Goal: Contribute content: Contribute content

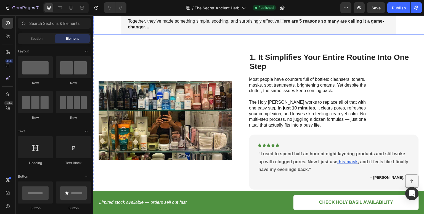
scroll to position [138, 0]
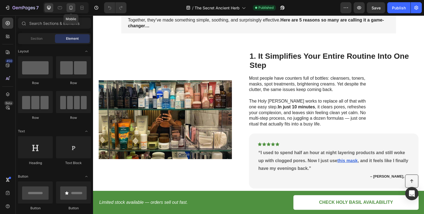
click at [73, 11] on div at bounding box center [70, 7] width 9 height 9
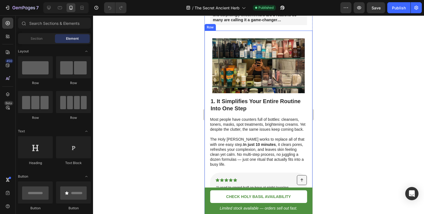
scroll to position [143, 0]
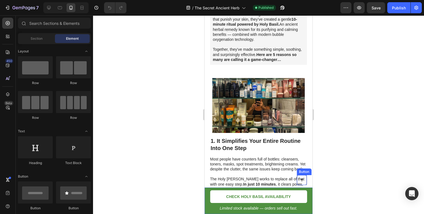
click at [298, 176] on link at bounding box center [302, 180] width 10 height 10
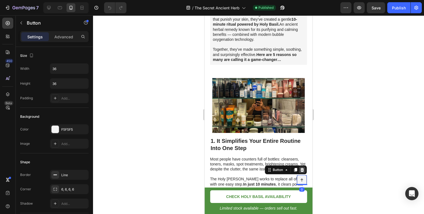
click at [300, 169] on icon at bounding box center [302, 170] width 4 height 4
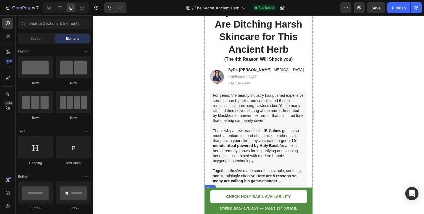
scroll to position [0, 0]
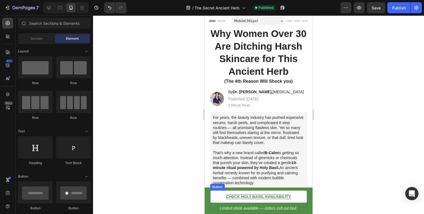
click at [238, 196] on p "CHECK HOLY BASIL AVAILABILITY" at bounding box center [258, 196] width 65 height 5
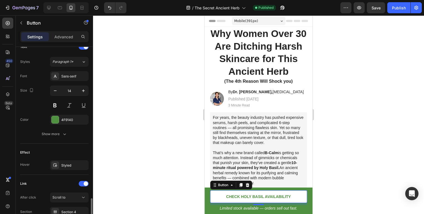
scroll to position [241, 0]
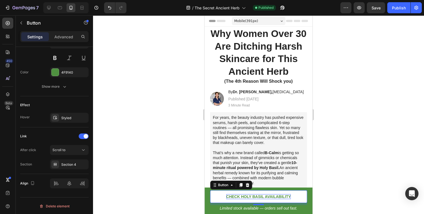
click at [241, 197] on p "CHECK HOLY BASIL AVAILABILITY" at bounding box center [258, 196] width 65 height 5
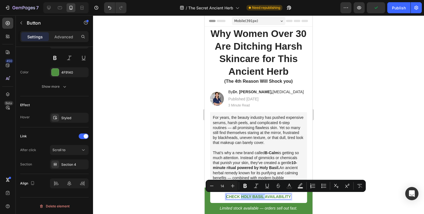
drag, startPoint x: 262, startPoint y: 196, endPoint x: 240, endPoint y: 193, distance: 23.0
click at [240, 193] on link "CHECK HOLY BASIL AVAILABILITY" at bounding box center [258, 196] width 97 height 13
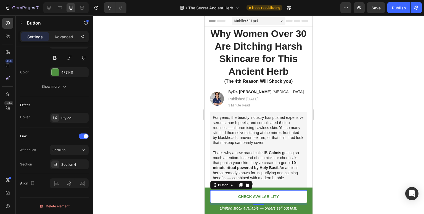
click at [359, 144] on div at bounding box center [258, 114] width 331 height 199
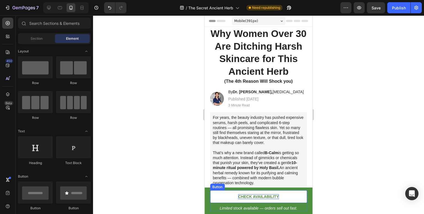
click at [257, 195] on p "CHECK AVAILABILITY" at bounding box center [258, 196] width 41 height 5
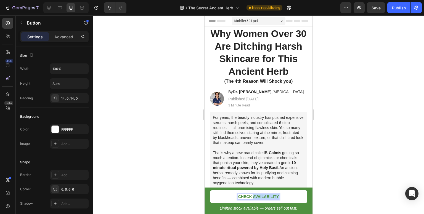
click at [251, 195] on p "CHECK AVAILABILITY" at bounding box center [258, 196] width 41 height 5
click at [249, 195] on p "CHECK AVAILABILITY" at bounding box center [258, 196] width 41 height 5
click at [353, 153] on div at bounding box center [258, 114] width 331 height 199
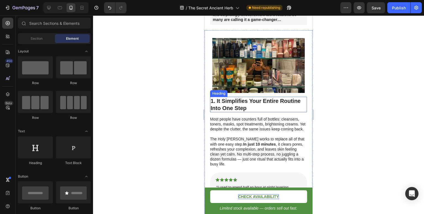
scroll to position [193, 0]
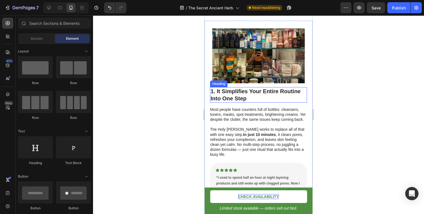
click at [233, 102] on h2 "1. It Simplifies Your Entire Routine Into One Step" at bounding box center [258, 94] width 97 height 15
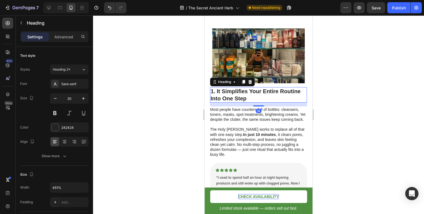
click at [240, 103] on h2 "1. It Simplifies Your Entire Routine Into One Step" at bounding box center [258, 94] width 97 height 15
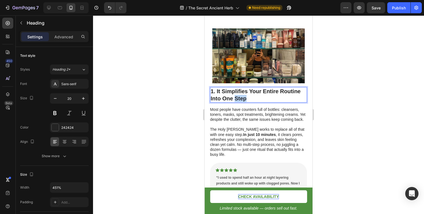
click at [240, 102] on p "1. It Simplifies Your Entire Routine Into One Step" at bounding box center [259, 95] width 96 height 14
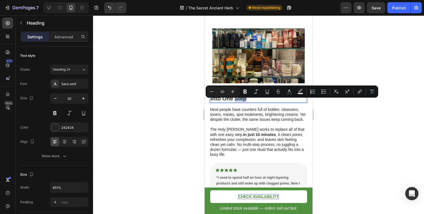
click at [249, 102] on p "1. It Simplifies Your Entire Routine Into One Step" at bounding box center [259, 95] width 96 height 14
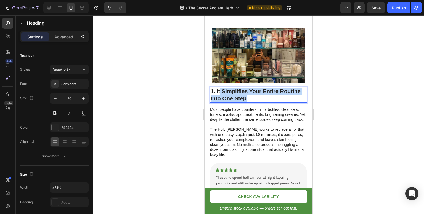
drag, startPoint x: 251, startPoint y: 103, endPoint x: 219, endPoint y: 94, distance: 32.6
click at [219, 94] on p "1. It Simplifies Your Entire Routine Into One Step" at bounding box center [259, 95] width 96 height 14
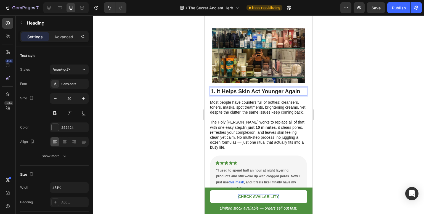
click at [161, 96] on div at bounding box center [258, 114] width 331 height 199
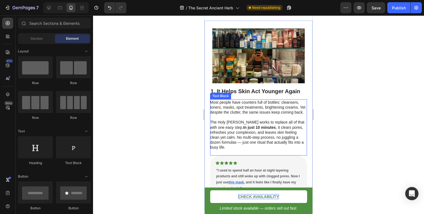
click at [248, 120] on p at bounding box center [258, 117] width 96 height 5
click at [248, 120] on p "Rich Text Editor. Editing area: main" at bounding box center [258, 117] width 96 height 5
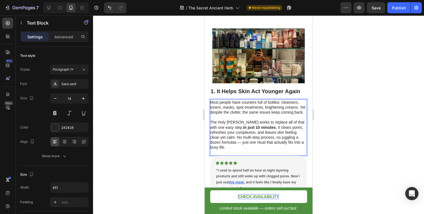
click at [237, 131] on p "The Holy [PERSON_NAME] works to replace all of that with one easy step. In just…" at bounding box center [258, 135] width 96 height 30
click at [238, 131] on p "The Holy [PERSON_NAME] works to replace all of that with one easy step. In just…" at bounding box center [258, 135] width 96 height 30
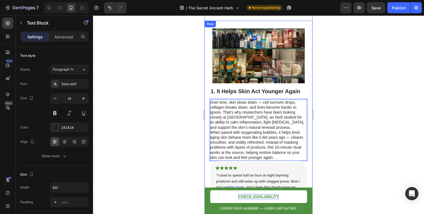
click at [209, 137] on div "Image 1. It Helps Skin Act Younger Again Heading Over time, skin slows down — c…" at bounding box center [258, 118] width 108 height 194
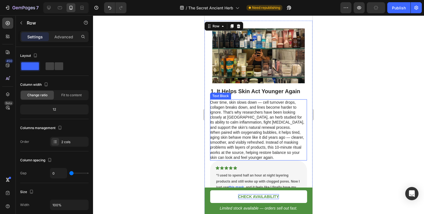
click at [212, 137] on p "When paired with oxygenating bubbles, it helps tired, aging skin behave more li…" at bounding box center [258, 145] width 96 height 30
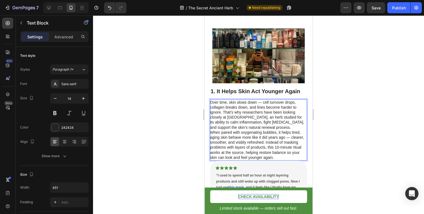
click at [211, 137] on p "When paired with oxygenating bubbles, it helps tired, aging skin behave more li…" at bounding box center [258, 145] width 96 height 30
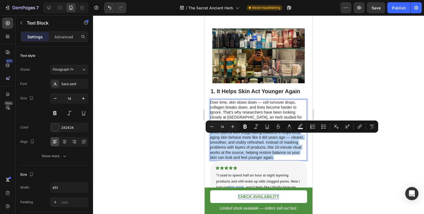
click at [211, 137] on p "When paired with oxygenating bubbles, it helps tired, aging skin behave more li…" at bounding box center [258, 145] width 96 height 30
click at [213, 137] on p "When paired with oxygenating bubbles, it helps tired, aging skin behave more li…" at bounding box center [258, 145] width 96 height 30
click at [211, 137] on p "When paired with oxygenating bubbles, it helps tired, aging skin behave more li…" at bounding box center [258, 145] width 96 height 30
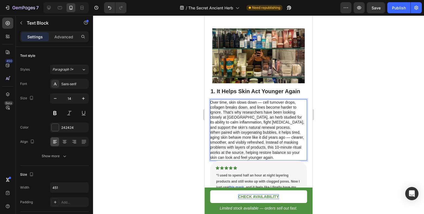
click at [210, 136] on p "When paired with oxygenating bubbles, it helps tired, aging skin behave more li…" at bounding box center [258, 145] width 96 height 30
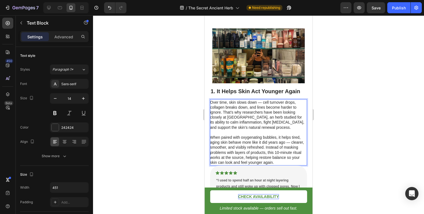
click at [331, 111] on div at bounding box center [258, 114] width 331 height 199
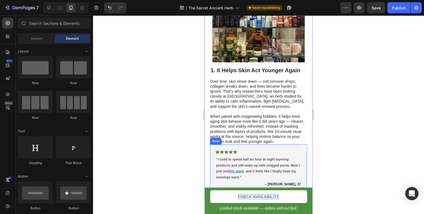
scroll to position [248, 0]
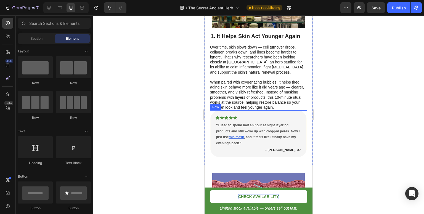
click at [264, 117] on div "Icon Icon Icon Icon Icon Row “I used to spend half an hour at night layering pr…" at bounding box center [258, 133] width 97 height 47
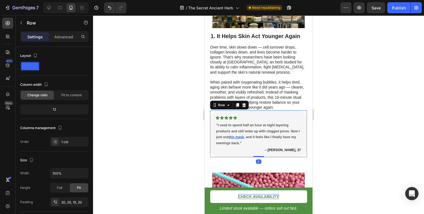
click at [260, 108] on p "When paired with oxygenating bubbles, it helps tired, aging skin behave more li…" at bounding box center [258, 95] width 96 height 30
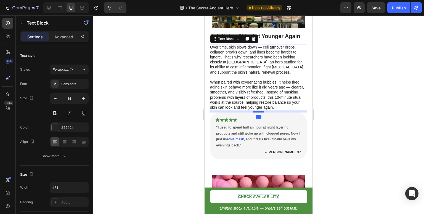
click at [259, 113] on div at bounding box center [258, 112] width 11 height 2
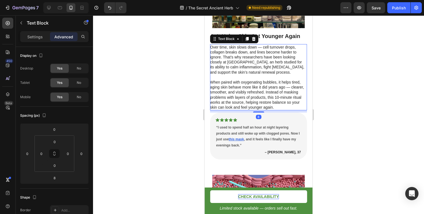
click at [370, 75] on div at bounding box center [258, 114] width 331 height 199
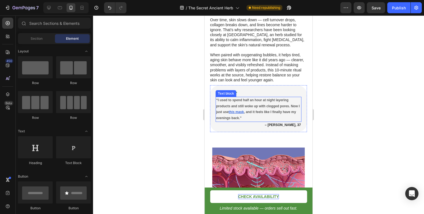
scroll to position [304, 0]
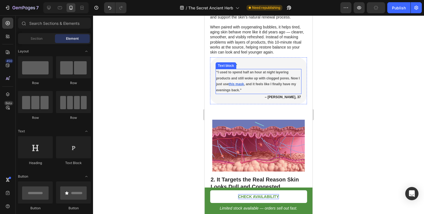
click at [262, 65] on div "Icon Icon Icon Icon Icon Row “I used to spend half an hour at night layering pr…" at bounding box center [258, 80] width 97 height 47
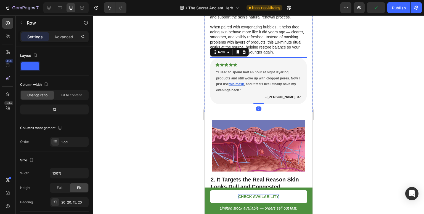
click at [261, 55] on p "When paired with oxygenating bubbles, it helps tired, aging skin behave more li…" at bounding box center [258, 40] width 96 height 30
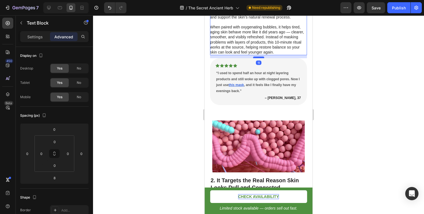
click at [259, 58] on div at bounding box center [258, 58] width 11 height 2
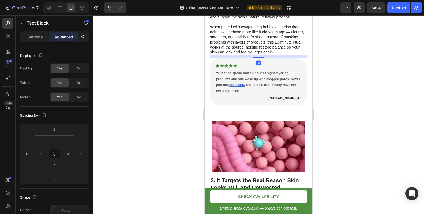
type input "11"
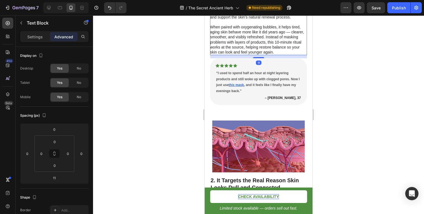
click at [370, 54] on div at bounding box center [258, 114] width 331 height 199
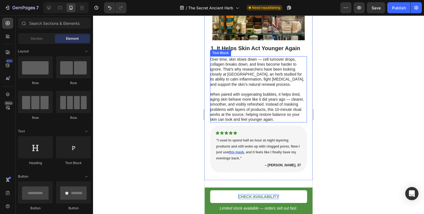
scroll to position [248, 0]
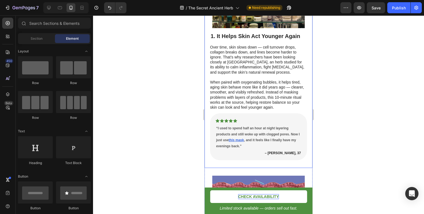
click at [269, 168] on div "Image 1. It Helps Skin Act Younger Again Heading Over time, skin slows down — c…" at bounding box center [258, 67] width 108 height 203
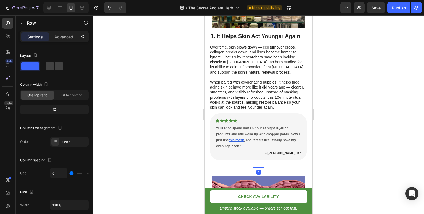
drag, startPoint x: 257, startPoint y: 171, endPoint x: 257, endPoint y: 167, distance: 3.9
click at [257, 167] on div "Image 1. It Helps Skin Act Younger Again Heading Over time, skin slows down — c…" at bounding box center [258, 67] width 108 height 203
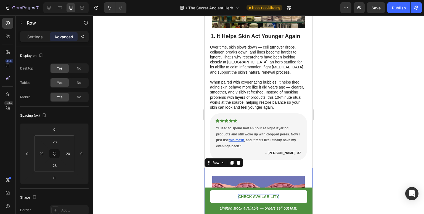
scroll to position [199, 0]
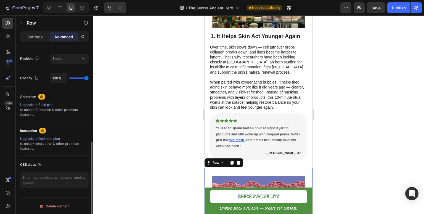
click at [257, 168] on div "Image 1. It Helps Skin Act Younger Again Heading Over time, skin slows down — c…" at bounding box center [258, 67] width 108 height 203
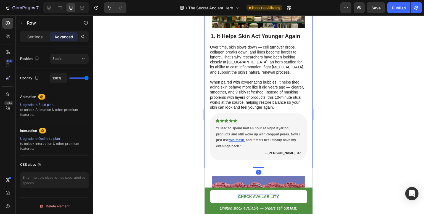
drag, startPoint x: 257, startPoint y: 172, endPoint x: 260, endPoint y: 157, distance: 15.4
click at [260, 157] on div "Image 1. It Helps Skin Act Younger Again Heading Over time, skin slows down — c…" at bounding box center [258, 67] width 108 height 203
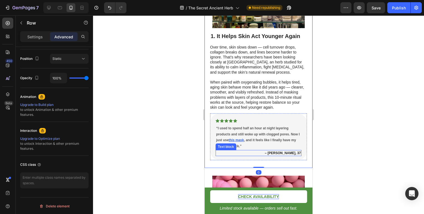
click at [260, 156] on p "– [PERSON_NAME], 37" at bounding box center [258, 153] width 85 height 5
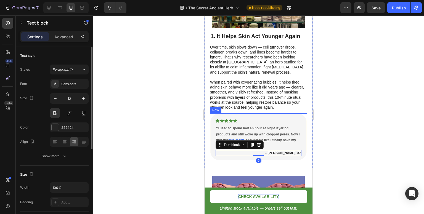
click at [262, 160] on div "Icon Icon Icon Icon Icon Row “I used to spend half an hour at night layering pr…" at bounding box center [258, 136] width 97 height 47
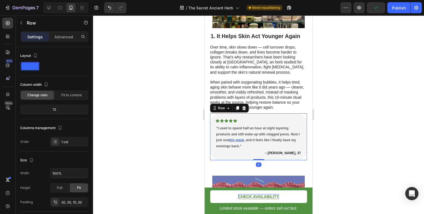
click at [258, 160] on div "Icon Icon Icon Icon Icon Row “I used to spend half an hour at night layering pr…" at bounding box center [258, 136] width 97 height 47
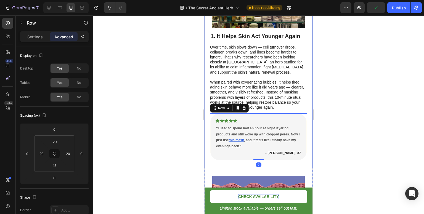
click at [261, 167] on div "Image 1. It Helps Skin Act Younger Again Heading Over time, skin slows down — c…" at bounding box center [258, 67] width 108 height 203
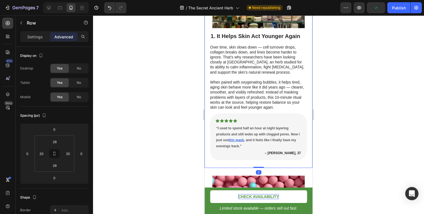
drag, startPoint x: 257, startPoint y: 172, endPoint x: 259, endPoint y: 164, distance: 7.6
click at [259, 164] on div "Image 1. It Helps Skin Act Younger Again Heading Over time, skin slows down — c…" at bounding box center [258, 67] width 108 height 203
click at [340, 121] on div at bounding box center [258, 114] width 331 height 199
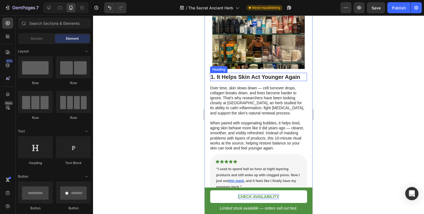
scroll to position [221, 0]
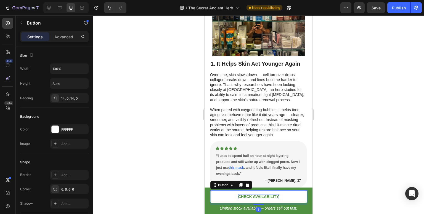
click at [248, 196] on p "CHECK AVAILABILITY" at bounding box center [258, 196] width 41 height 5
click at [249, 196] on p "CHECK AVAILABILITY" at bounding box center [258, 196] width 41 height 5
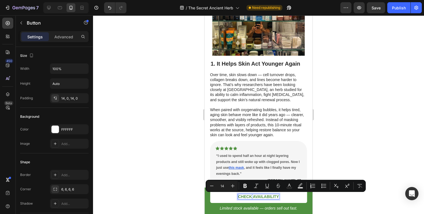
click at [249, 196] on p "CHECK AVAILABILITY" at bounding box center [258, 196] width 41 height 5
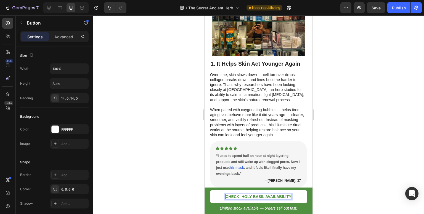
click at [239, 198] on p "CHECK HOLY BASIL AVAILABILITY" at bounding box center [258, 196] width 66 height 5
click at [339, 141] on div at bounding box center [258, 114] width 331 height 199
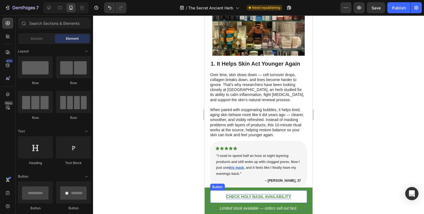
click at [249, 197] on p "CHECK HOLY BASIL AVAILABILITY" at bounding box center [258, 196] width 65 height 5
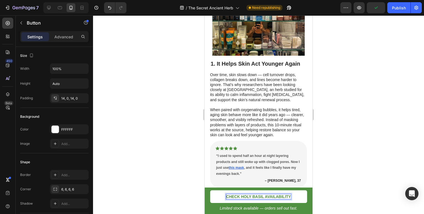
click at [238, 196] on p "CHECK HOLY BASIL AVAILABILITY" at bounding box center [258, 196] width 65 height 5
click at [262, 195] on p "CHECK 'HOLY BASIL AVAILABILITY" at bounding box center [259, 196] width 66 height 5
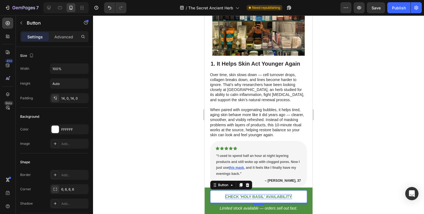
click at [345, 144] on div at bounding box center [258, 114] width 331 height 199
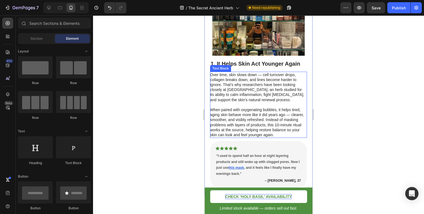
click at [231, 107] on p "Rich Text Editor. Editing area: main" at bounding box center [258, 104] width 96 height 5
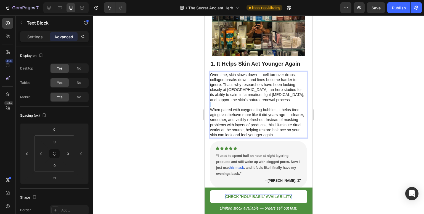
click at [232, 107] on p "Rich Text Editor. Editing area: main" at bounding box center [258, 104] width 96 height 5
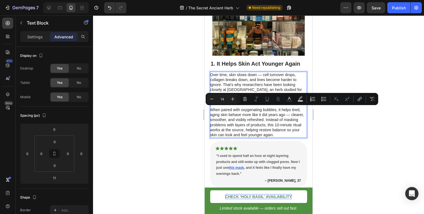
click at [247, 114] on p "When paired with oxygenating bubbles, it helps tired, aging skin behave more li…" at bounding box center [258, 122] width 96 height 30
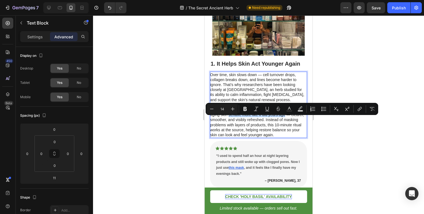
drag, startPoint x: 228, startPoint y: 120, endPoint x: 284, endPoint y: 119, distance: 55.7
click at [284, 119] on p "When paired with oxygenating bubbles, it helps tired, aging skin behave more li…" at bounding box center [258, 122] width 96 height 30
click at [278, 122] on p "When paired with oxygenating bubbles, it helps tired, aging skin behave more li…" at bounding box center [258, 122] width 96 height 30
click at [257, 126] on p "When paired with oxygenating bubbles, it helps tired, aging skin behave more li…" at bounding box center [258, 122] width 96 height 30
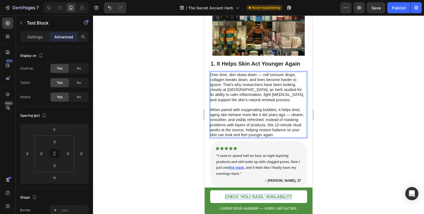
click at [283, 128] on p "When paired with oxygenating bubbles, it helps tired, aging skin behave more li…" at bounding box center [258, 122] width 96 height 30
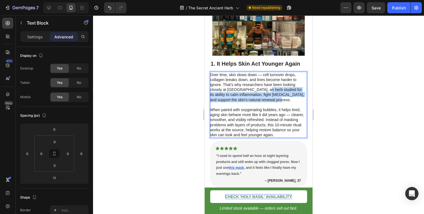
drag, startPoint x: 260, startPoint y: 94, endPoint x: 270, endPoint y: 106, distance: 14.5
click at [270, 102] on p "Over time, skin slows down — cell turnover drops, collagen breaks down, and lin…" at bounding box center [258, 87] width 96 height 30
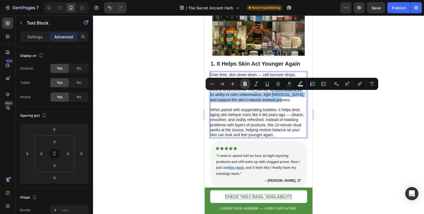
click at [244, 85] on icon "Editor contextual toolbar" at bounding box center [245, 84] width 6 height 6
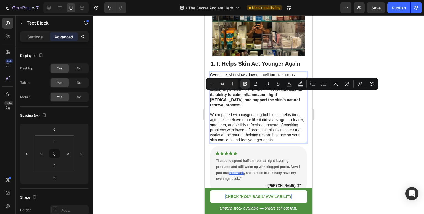
click at [367, 65] on div at bounding box center [258, 114] width 331 height 199
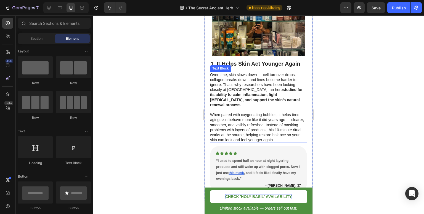
click at [241, 123] on p "When paired with oxygenating bubbles, it helps tired, aging skin behave more li…" at bounding box center [258, 127] width 96 height 30
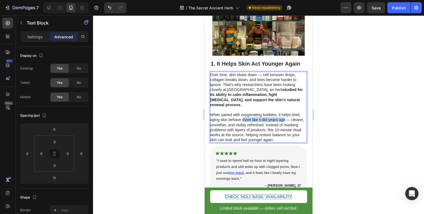
drag, startPoint x: 243, startPoint y: 119, endPoint x: 284, endPoint y: 121, distance: 42.0
click at [284, 121] on p "When paired with oxygenating bubbles, it helps tired, aging skin behave more li…" at bounding box center [258, 127] width 96 height 30
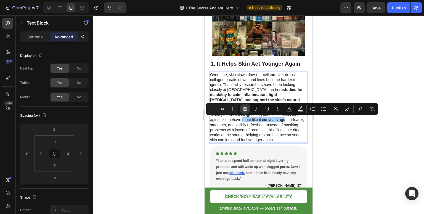
drag, startPoint x: 244, startPoint y: 109, endPoint x: 247, endPoint y: 109, distance: 3.6
click at [244, 109] on icon "Editor contextual toolbar" at bounding box center [244, 109] width 3 height 4
click at [359, 75] on div at bounding box center [258, 114] width 331 height 199
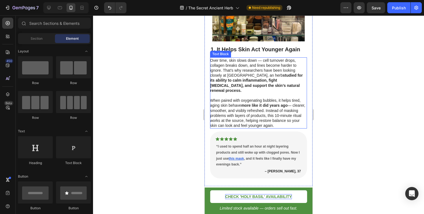
scroll to position [248, 0]
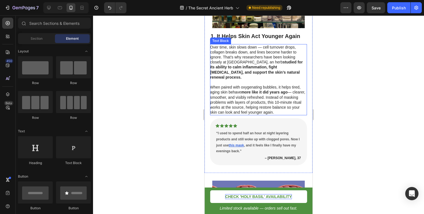
click at [352, 84] on div at bounding box center [258, 114] width 331 height 199
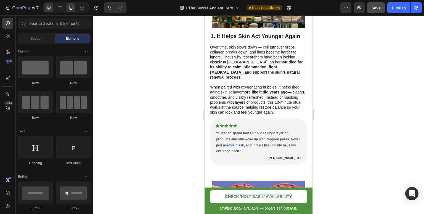
click at [48, 6] on icon at bounding box center [49, 8] width 6 height 6
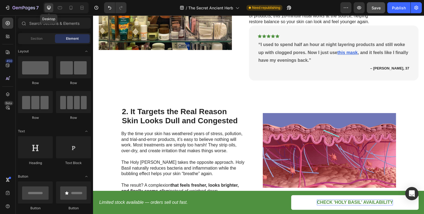
scroll to position [149, 0]
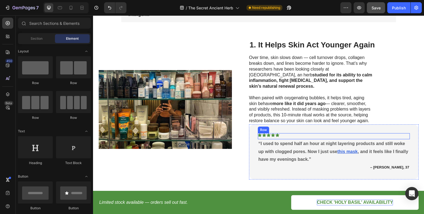
click at [366, 133] on div "Icon Icon Icon Icon Icon Row" at bounding box center [334, 136] width 152 height 6
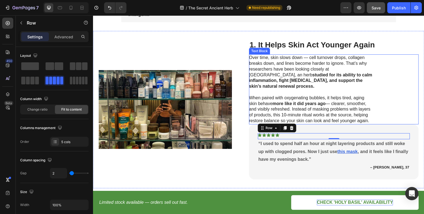
click at [343, 110] on p "When paired with oxygenating bubbles, it helps tired, aging skin behave more li…" at bounding box center [311, 109] width 124 height 29
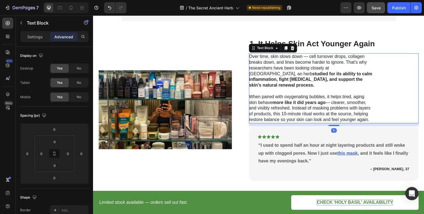
scroll to position [151, 0]
click at [334, 120] on div "1. It Helps Skin Act Younger Again Heading Over time, skin slows down — cell tu…" at bounding box center [334, 109] width 170 height 143
type input "10"
click at [393, 55] on div "Over time, skin slows down — cell turnover drops, collagen breaks down, and lin…" at bounding box center [334, 88] width 170 height 70
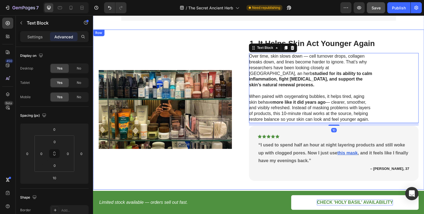
click at [387, 37] on div "Image 1. It Helps Skin Act Younger Again Heading Over time, skin slows down — c…" at bounding box center [258, 110] width 331 height 160
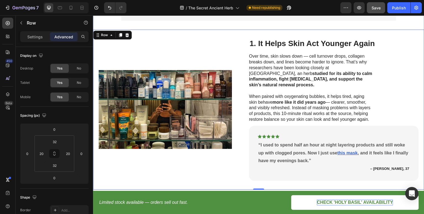
click at [376, 9] on span "Save" at bounding box center [375, 8] width 9 height 5
click at [61, 7] on icon at bounding box center [60, 8] width 6 height 6
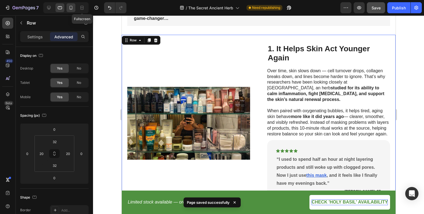
click at [73, 7] on icon at bounding box center [71, 8] width 6 height 6
type input "28"
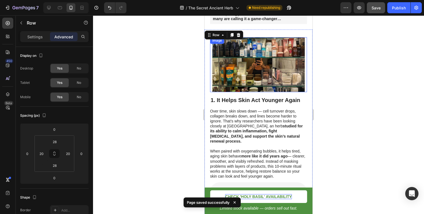
scroll to position [184, 0]
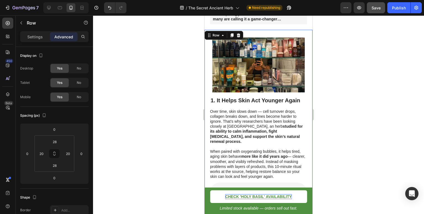
click at [363, 73] on div at bounding box center [258, 114] width 331 height 199
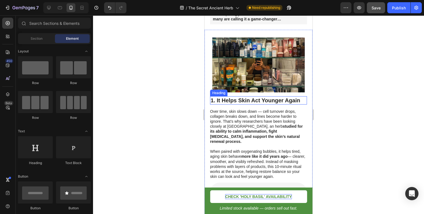
click at [244, 104] on p "1. It Helps Skin Act Younger Again" at bounding box center [259, 100] width 96 height 7
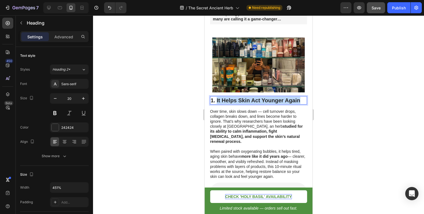
drag, startPoint x: 299, startPoint y: 105, endPoint x: 217, endPoint y: 108, distance: 82.0
click at [217, 104] on p "1. It Helps Skin Act Younger Again" at bounding box center [259, 100] width 96 height 7
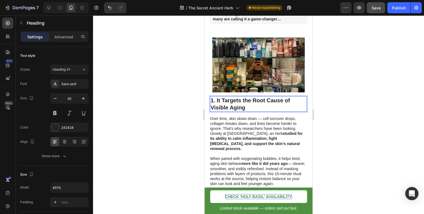
click at [164, 105] on div at bounding box center [258, 114] width 331 height 199
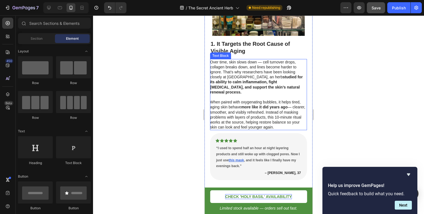
scroll to position [221, 0]
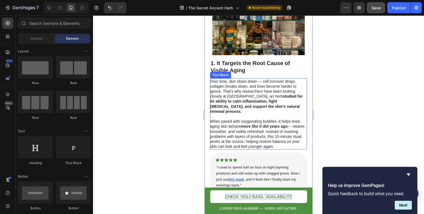
click at [240, 68] on p "1. It Targets the Root Cause of Visible Aging" at bounding box center [259, 67] width 96 height 14
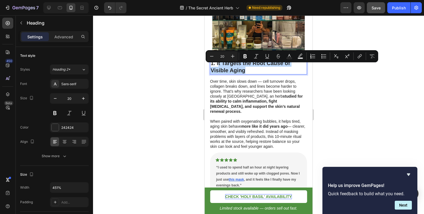
drag, startPoint x: 252, startPoint y: 74, endPoint x: 219, endPoint y: 68, distance: 34.0
click at [219, 68] on p "1. It Targets the Root Cause of Visible Aging" at bounding box center [259, 67] width 96 height 14
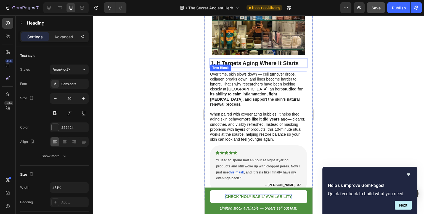
click at [233, 102] on strong "studied for its ability to calm inflammation, fight [MEDICAL_DATA], and support…" at bounding box center [256, 97] width 93 height 20
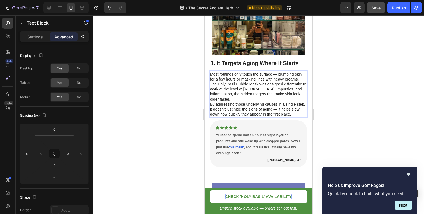
click at [211, 109] on p "By addressing those underlying causes in a single step, it doesn’t just hide th…" at bounding box center [258, 109] width 96 height 15
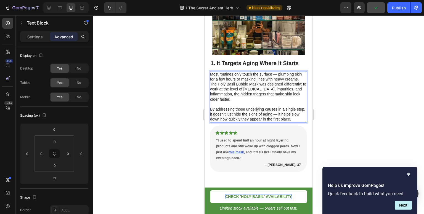
click at [360, 85] on div at bounding box center [258, 114] width 331 height 199
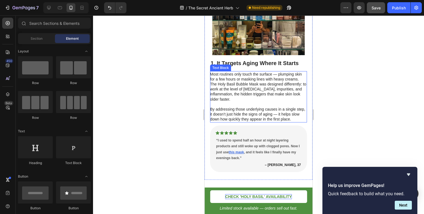
click at [278, 91] on p "Most routines only touch the surface — plumping skin for a few hours or masking…" at bounding box center [258, 87] width 96 height 30
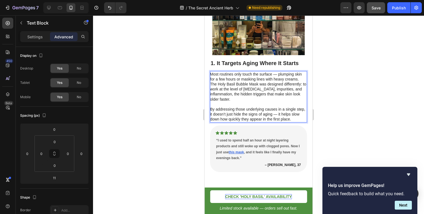
click at [212, 86] on p "Most routines only touch the surface — plumping skin for a few hours or masking…" at bounding box center [258, 87] width 96 height 30
click at [212, 89] on p "Most routines only touch the surface — plumping skin for a few hours or masking…" at bounding box center [258, 87] width 96 height 30
click at [211, 89] on p "Most routines only touch the surface — plumping skin for a few hours or masking…" at bounding box center [258, 87] width 96 height 30
click at [211, 89] on p "The Holy Basil Bubble Mask was designed differently: to work at the level of [M…" at bounding box center [258, 92] width 96 height 20
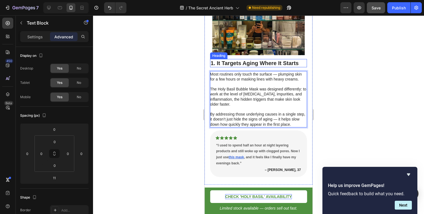
click at [240, 67] on p "1. It Targets Aging Where It Starts" at bounding box center [259, 63] width 96 height 7
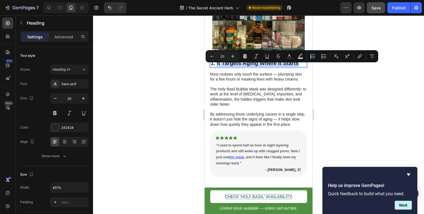
drag, startPoint x: 299, startPoint y: 68, endPoint x: 217, endPoint y: 67, distance: 81.7
click at [217, 67] on p "1. It Targets Aging Where It Starts" at bounding box center [259, 63] width 96 height 7
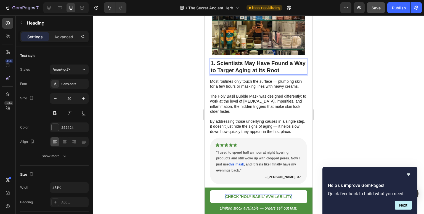
click at [250, 68] on p "1. Scientists May Have Found a Way to Target Aging at Its Root" at bounding box center [259, 67] width 96 height 14
click at [345, 70] on div at bounding box center [258, 114] width 331 height 199
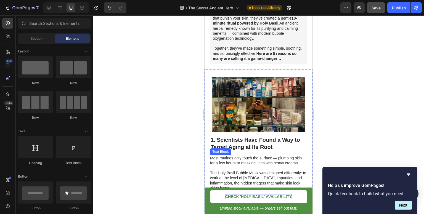
scroll to position [166, 0]
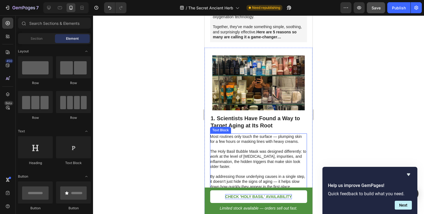
click at [241, 142] on p "Most routines only touch the surface — plumping skin for a few hours or masking…" at bounding box center [258, 139] width 96 height 10
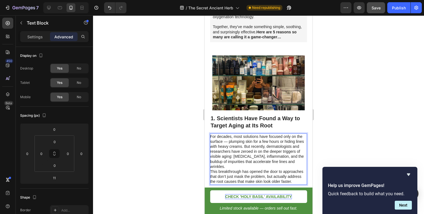
scroll to position [194, 0]
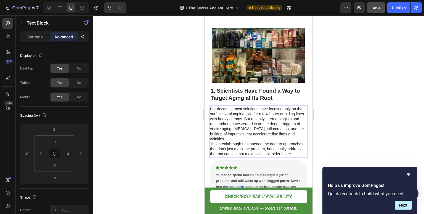
click at [210, 148] on p "This breakthrough has opened the door to approaches that don’t just mask the pr…" at bounding box center [258, 149] width 96 height 15
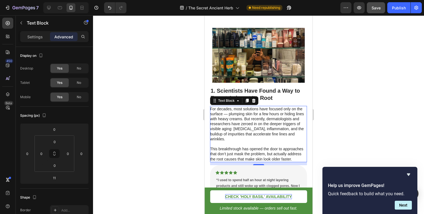
click at [182, 94] on div at bounding box center [258, 114] width 331 height 199
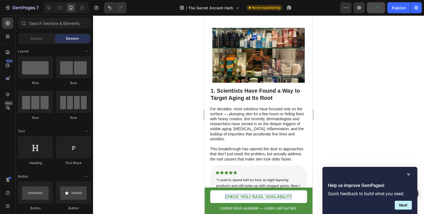
click at [407, 171] on icon "Hide survey" at bounding box center [408, 174] width 7 height 7
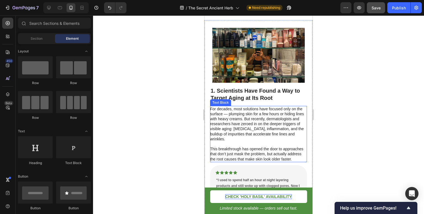
click at [227, 127] on p "For decades, most solutions have focused only on the surface — plumping skin fo…" at bounding box center [258, 124] width 96 height 35
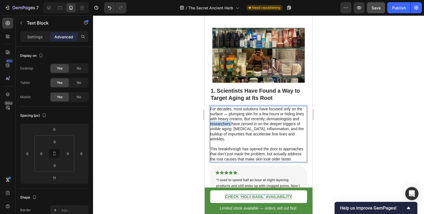
click at [230, 127] on p "For decades, most solutions have focused only on the surface — plumping skin fo…" at bounding box center [258, 124] width 96 height 35
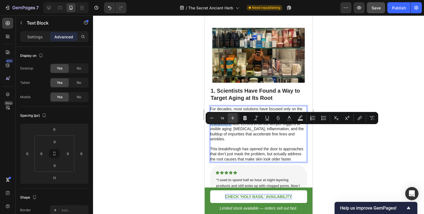
click at [233, 119] on icon "Editor contextual toolbar" at bounding box center [233, 118] width 6 height 6
click at [214, 119] on icon "Editor contextual toolbar" at bounding box center [212, 118] width 6 height 6
type input "14"
click at [230, 140] on p "For decades, most solutions have focused only on the surface — plumping skin fo…" at bounding box center [258, 124] width 96 height 35
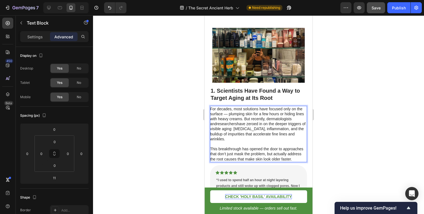
click at [234, 117] on p "For decades, most solutions have focused only on the surface — plumping skin fo…" at bounding box center [258, 124] width 96 height 35
click at [235, 118] on p "For decades, most solutions have focused only on the surface — plumping skin fo…" at bounding box center [258, 124] width 96 height 35
click at [233, 119] on p "For decades, most solutions have focused only on the surface. plumping skin for…" at bounding box center [258, 124] width 96 height 35
click at [395, 72] on div at bounding box center [258, 114] width 331 height 199
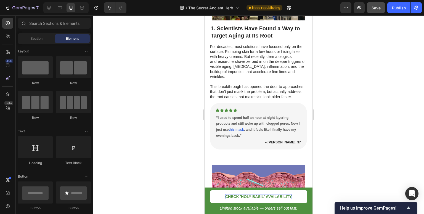
scroll to position [304, 0]
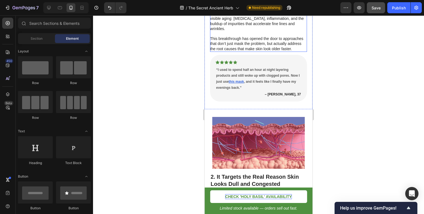
click at [258, 51] on p "This breakthrough has opened the door to approaches that don’t just mask the pr…" at bounding box center [258, 43] width 96 height 15
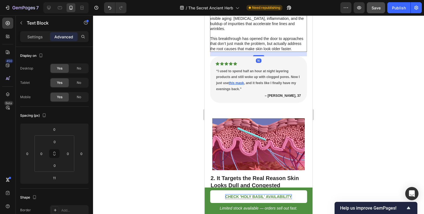
click at [257, 56] on div at bounding box center [258, 55] width 11 height 1
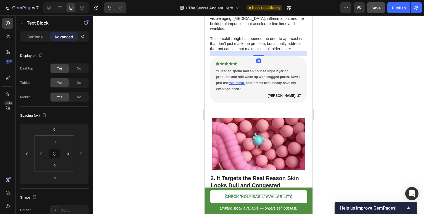
type input "16"
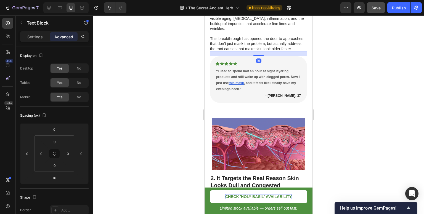
click at [354, 45] on div at bounding box center [258, 114] width 331 height 199
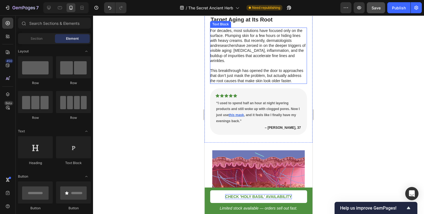
scroll to position [249, 0]
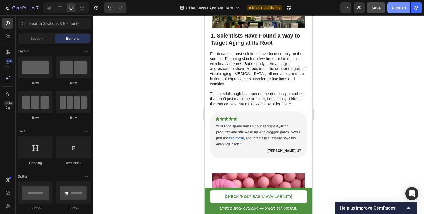
click at [405, 8] on div "Publish" at bounding box center [399, 8] width 14 height 6
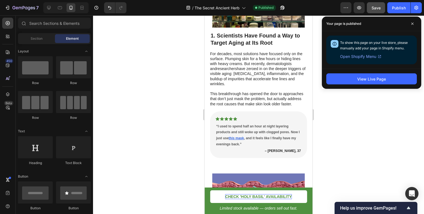
click at [380, 105] on div at bounding box center [258, 114] width 331 height 199
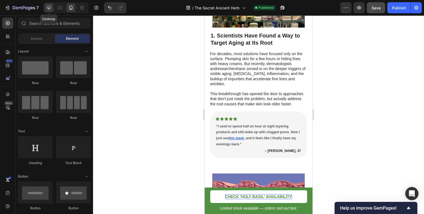
click at [47, 9] on icon at bounding box center [49, 8] width 6 height 6
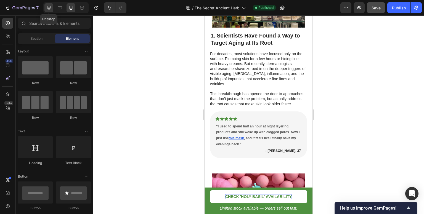
scroll to position [153, 0]
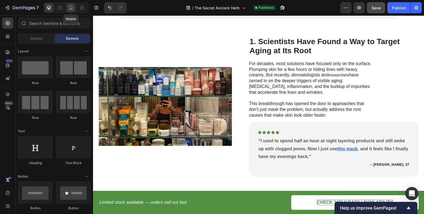
click at [73, 9] on icon at bounding box center [71, 8] width 6 height 6
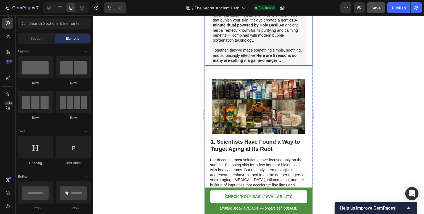
scroll to position [198, 0]
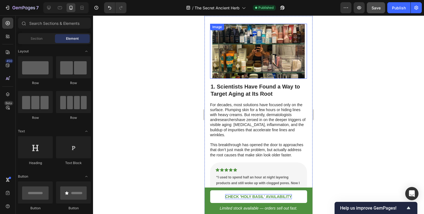
click at [251, 48] on img at bounding box center [258, 51] width 92 height 55
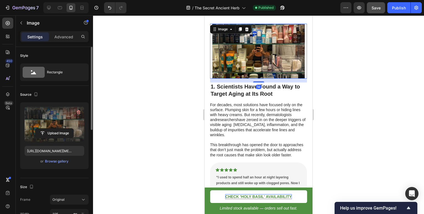
click at [59, 122] on label at bounding box center [55, 124] width 60 height 35
click at [59, 129] on input "file" at bounding box center [54, 133] width 38 height 9
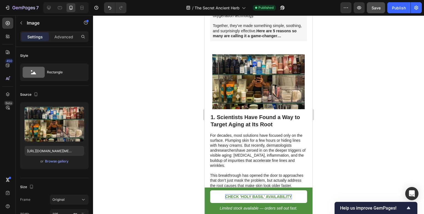
scroll to position [115, 0]
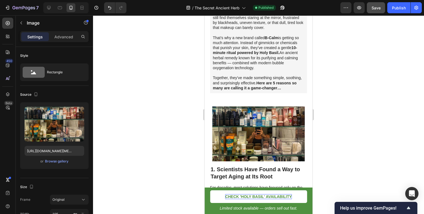
click at [261, 122] on img at bounding box center [258, 134] width 92 height 55
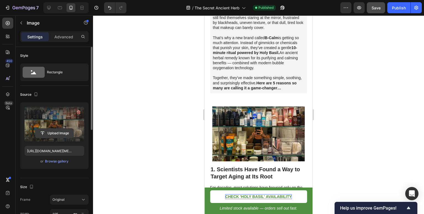
click at [54, 135] on input "file" at bounding box center [54, 133] width 38 height 9
type input "C:\fakepath\blue-molecule-on-the-pink-background-concept-[MEDICAL_DATA]-cosmeti…"
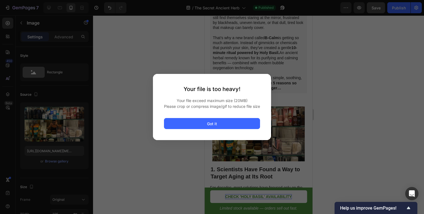
drag, startPoint x: 196, startPoint y: 127, endPoint x: 221, endPoint y: 99, distance: 37.8
click at [197, 127] on button "Got it" at bounding box center [212, 123] width 96 height 11
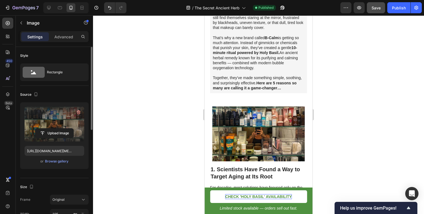
click at [65, 123] on label at bounding box center [55, 124] width 60 height 35
click at [65, 129] on input "file" at bounding box center [54, 133] width 38 height 9
click at [58, 133] on input "file" at bounding box center [54, 133] width 38 height 9
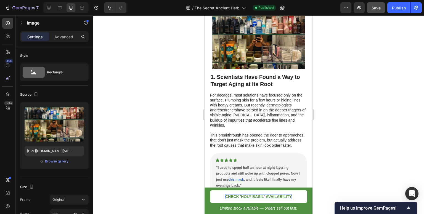
scroll to position [198, 0]
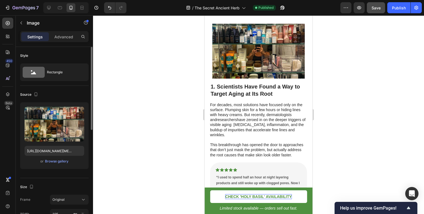
click at [72, 145] on div "Upload Image [URL][DOMAIN_NAME][MEDICAL_DATA] or Browse gallery" at bounding box center [54, 135] width 68 height 67
click at [73, 151] on input "[URL][DOMAIN_NAME][MEDICAL_DATA]" at bounding box center [55, 151] width 60 height 10
paste input "[URL][DOMAIN_NAME]"
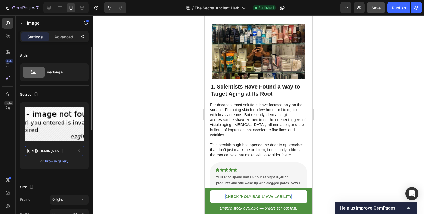
scroll to position [0, 35]
type input "[URL][DOMAIN_NAME]"
click at [119, 106] on div at bounding box center [258, 114] width 331 height 199
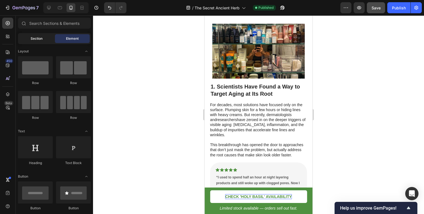
click at [46, 42] on div "Section" at bounding box center [36, 38] width 35 height 9
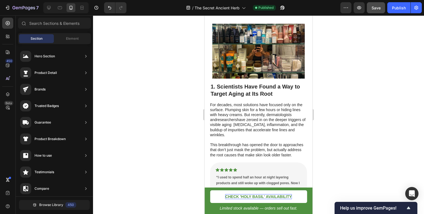
click at [243, 50] on img at bounding box center [258, 51] width 92 height 55
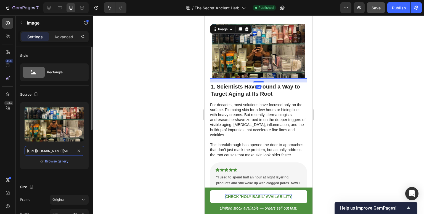
click at [66, 150] on input "[URL][DOMAIN_NAME][MEDICAL_DATA]" at bounding box center [55, 151] width 60 height 10
paste input "[URL][DOMAIN_NAME]"
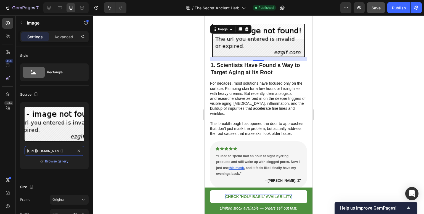
type input "[URL][DOMAIN_NAME]"
click at [183, 107] on div at bounding box center [258, 114] width 331 height 199
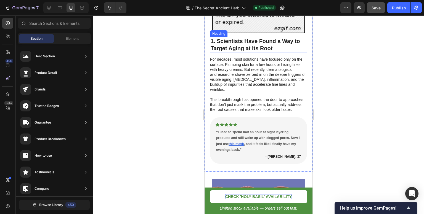
scroll to position [198, 0]
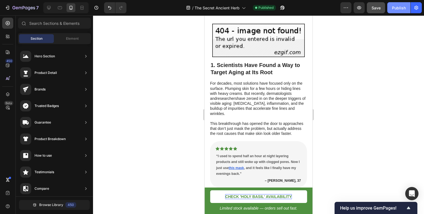
click at [403, 10] on div "Publish" at bounding box center [399, 8] width 14 height 6
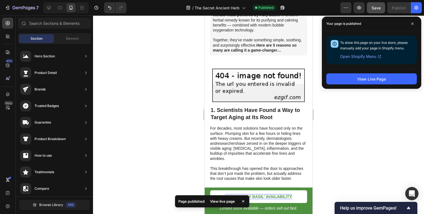
scroll to position [166, 0]
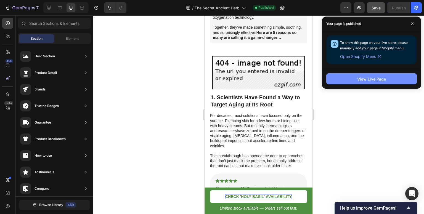
click at [371, 81] on div "View Live Page" at bounding box center [371, 79] width 29 height 6
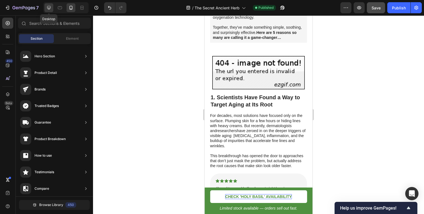
click at [49, 6] on icon at bounding box center [49, 8] width 6 height 6
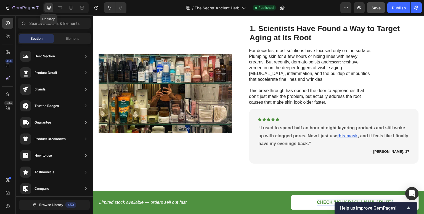
scroll to position [133, 0]
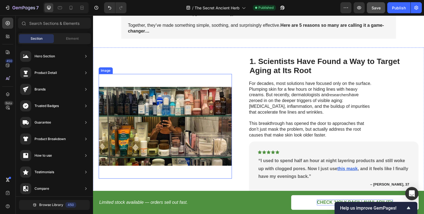
click at [188, 107] on img at bounding box center [165, 126] width 133 height 105
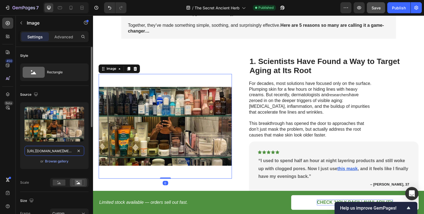
click at [68, 153] on input "[URL][DOMAIN_NAME][MEDICAL_DATA]" at bounding box center [55, 151] width 60 height 10
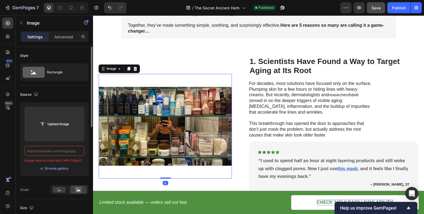
paste input "[URL][DOMAIN_NAME]"
type input "[URL][DOMAIN_NAME]"
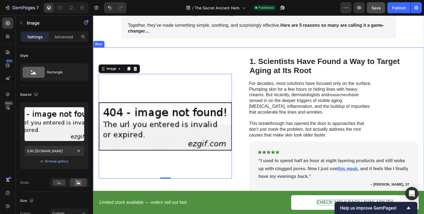
click at [201, 53] on div "Image 0 1. Scientists Have Found a Way to Target Aging at Its Root Heading For …" at bounding box center [258, 126] width 331 height 158
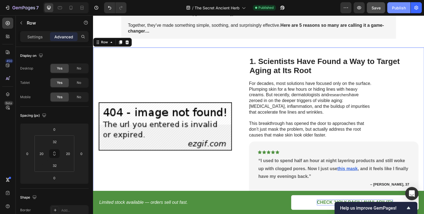
click at [404, 11] on button "Publish" at bounding box center [398, 7] width 23 height 11
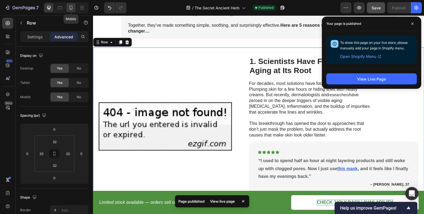
click at [72, 8] on icon at bounding box center [71, 8] width 3 height 4
type input "28"
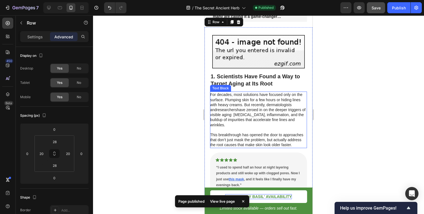
scroll to position [184, 0]
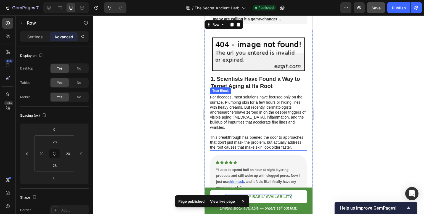
click at [251, 129] on p "For decades, most solutions have focused only on the surface. Plumping skin for…" at bounding box center [258, 112] width 96 height 35
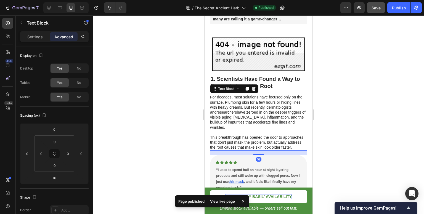
click at [249, 128] on p "For decades, most solutions have focused only on the surface. Plumping skin for…" at bounding box center [258, 112] width 96 height 35
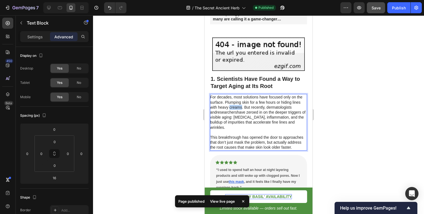
click at [249, 128] on p "For decades, most solutions have focused only on the surface. Plumping skin for…" at bounding box center [258, 112] width 96 height 35
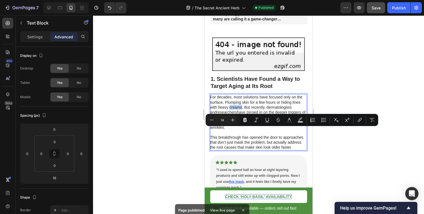
click at [257, 130] on p "For decades, most solutions have focused only on the surface. Plumping skin for…" at bounding box center [258, 112] width 96 height 35
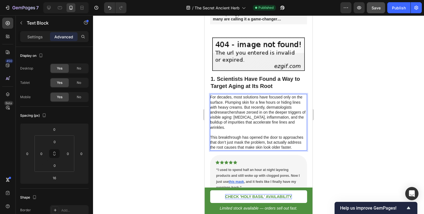
click at [260, 130] on p "For decades, most solutions have focused only on the surface. Plumping skin for…" at bounding box center [258, 112] width 96 height 35
click at [360, 129] on div at bounding box center [258, 114] width 331 height 199
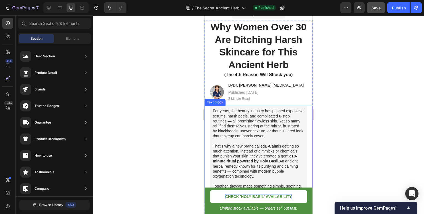
scroll to position [0, 0]
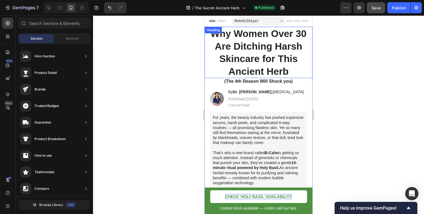
click at [264, 61] on h1 "Why Women Over 30 Are Ditching Harsh Skincare for This Ancient Herb" at bounding box center [258, 52] width 108 height 51
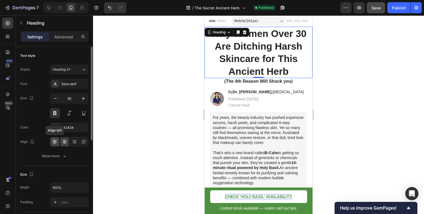
click at [57, 140] on icon at bounding box center [55, 142] width 6 height 6
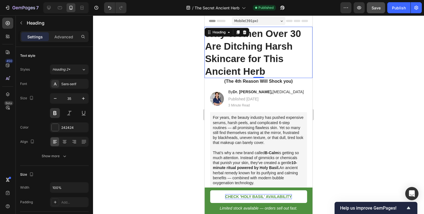
click at [133, 100] on div at bounding box center [258, 114] width 331 height 199
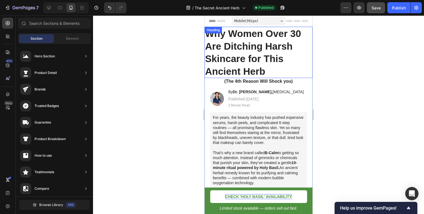
click at [241, 58] on h1 "Why Women Over 30 Are Ditching Harsh Skincare for This Ancient Herb" at bounding box center [258, 52] width 108 height 51
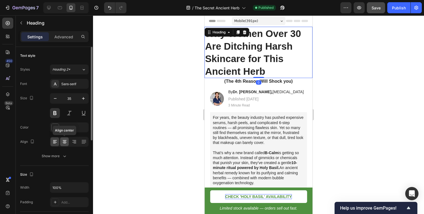
click at [65, 143] on icon at bounding box center [65, 142] width 6 height 6
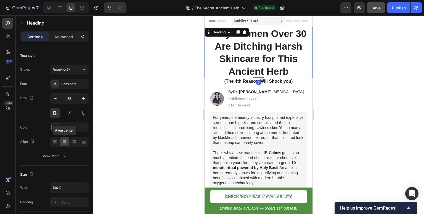
click at [147, 110] on div at bounding box center [258, 114] width 331 height 199
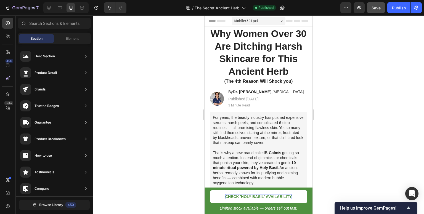
click at [232, 58] on h1 "Why Women Over 30 Are Ditching Harsh Skincare for This Ancient Herb" at bounding box center [258, 52] width 108 height 51
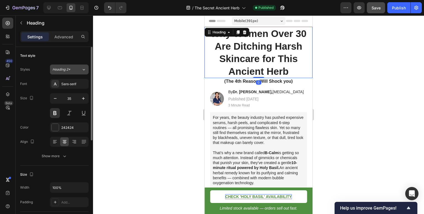
click at [76, 70] on div "Heading 2*" at bounding box center [66, 69] width 29 height 5
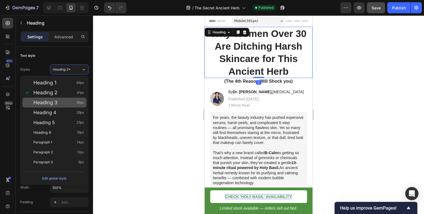
click at [50, 101] on span "Heading 3" at bounding box center [45, 103] width 24 height 6
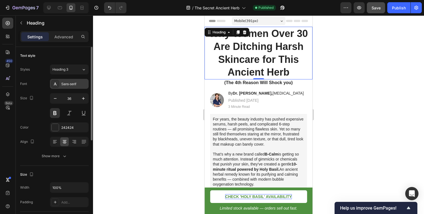
click at [66, 80] on div "Sans-serif" at bounding box center [69, 84] width 39 height 10
click at [70, 71] on div "Heading 3" at bounding box center [63, 69] width 22 height 5
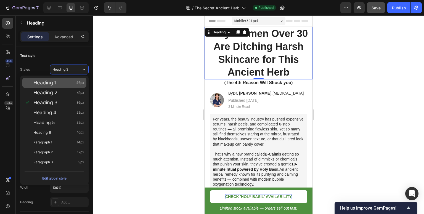
click at [65, 81] on div "Heading 1 46px" at bounding box center [58, 83] width 51 height 6
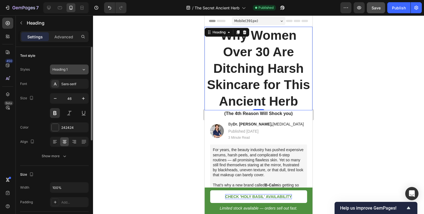
click at [72, 68] on div "Heading 1" at bounding box center [63, 69] width 22 height 5
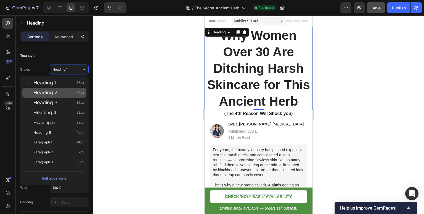
click at [64, 90] on div "Heading 2 41px" at bounding box center [58, 93] width 51 height 6
type input "41"
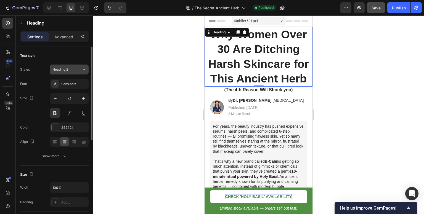
click at [76, 65] on button "Heading 2" at bounding box center [69, 70] width 39 height 10
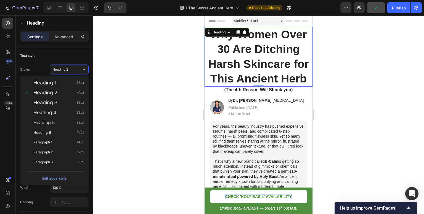
click at [134, 76] on div at bounding box center [258, 114] width 331 height 199
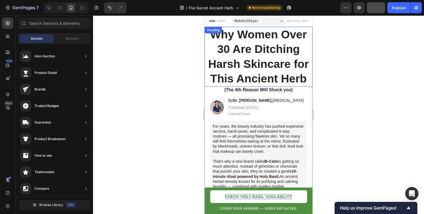
click at [236, 54] on h1 "Why Women Over 30 Are Ditching Harsh Skincare for This Ancient Herb" at bounding box center [258, 57] width 108 height 60
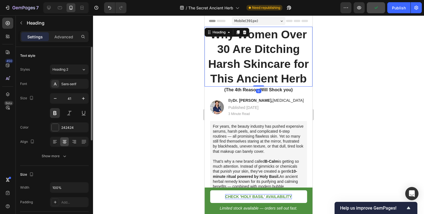
click at [67, 142] on div at bounding box center [64, 141] width 9 height 9
click at [70, 142] on div at bounding box center [74, 141] width 9 height 9
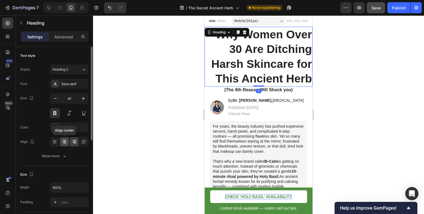
click at [63, 142] on icon at bounding box center [65, 142] width 4 height 1
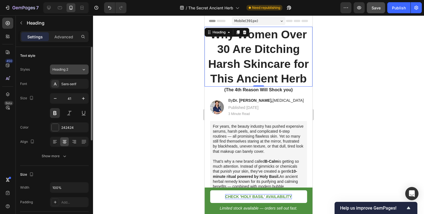
click at [68, 69] on div "Heading 2" at bounding box center [63, 69] width 22 height 5
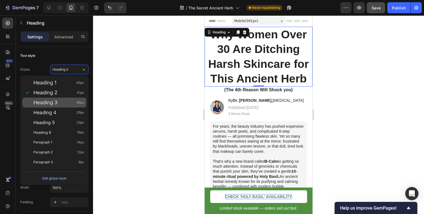
click at [67, 103] on div "Heading 3 36px" at bounding box center [58, 103] width 51 height 6
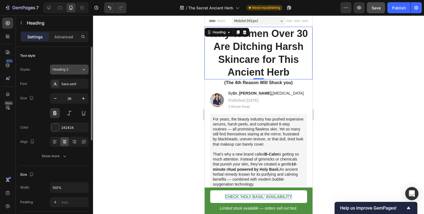
click at [71, 71] on div "Heading 3" at bounding box center [63, 69] width 22 height 5
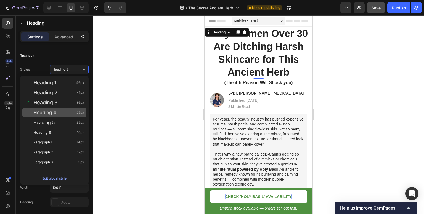
click at [65, 113] on div "Heading 4 29px" at bounding box center [58, 113] width 51 height 6
type input "29"
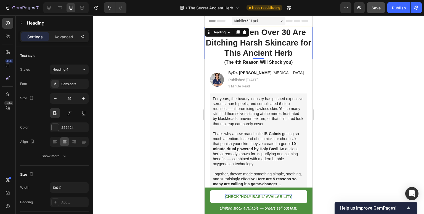
click at [152, 55] on div at bounding box center [258, 114] width 331 height 199
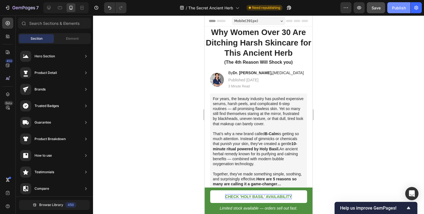
click at [400, 9] on div "Publish" at bounding box center [399, 8] width 14 height 6
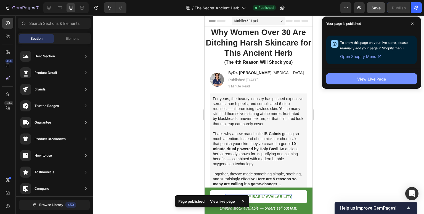
click at [360, 79] on div "View Live Page" at bounding box center [371, 79] width 29 height 6
